Goal: Information Seeking & Learning: Learn about a topic

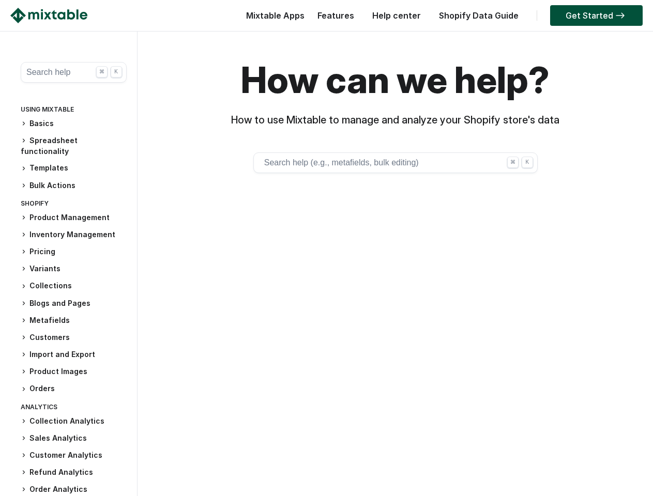
click at [326, 264] on div "How can we help? How to use Mixtable to manage and analyze your Shopify store's…" at bounding box center [395, 194] width 505 height 326
click at [73, 72] on button "Search help ⌘ K" at bounding box center [74, 72] width 106 height 21
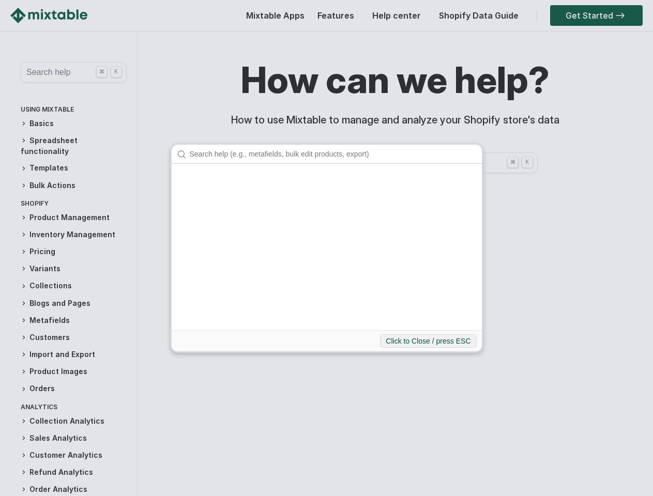
click at [73, 124] on div "Click to Close / press ESC" at bounding box center [326, 248] width 653 height 496
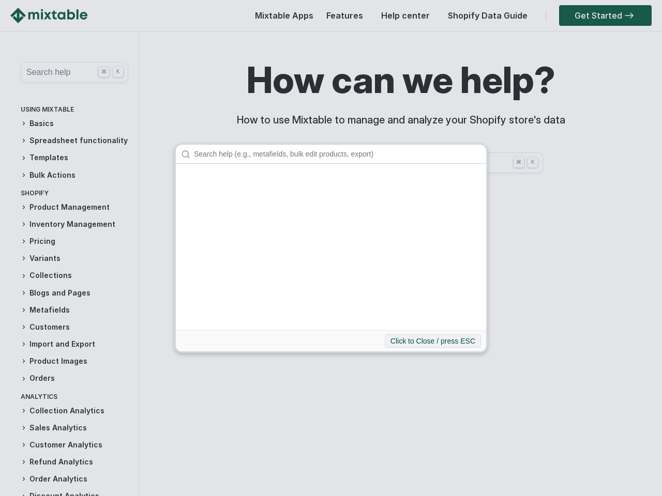
click at [73, 141] on div "Click to Close / press ESC" at bounding box center [331, 248] width 662 height 496
click at [73, 158] on div "Click to Close / press ESC" at bounding box center [331, 248] width 662 height 496
click at [73, 175] on div "Click to Close / press ESC" at bounding box center [331, 248] width 662 height 496
click at [73, 207] on div "Click to Close / press ESC" at bounding box center [331, 248] width 662 height 496
click at [73, 224] on div "Click to Close / press ESC" at bounding box center [331, 248] width 662 height 496
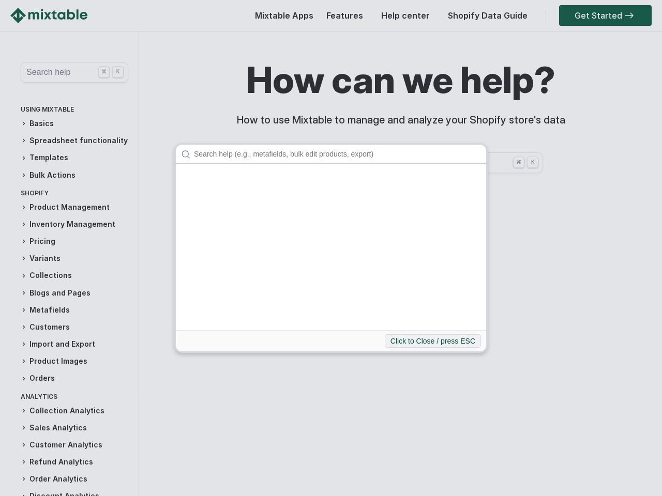
click at [73, 241] on div "Click to Close / press ESC" at bounding box center [331, 248] width 662 height 496
click at [73, 258] on div "Click to Close / press ESC" at bounding box center [331, 248] width 662 height 496
